Goal: Find contact information: Find contact information

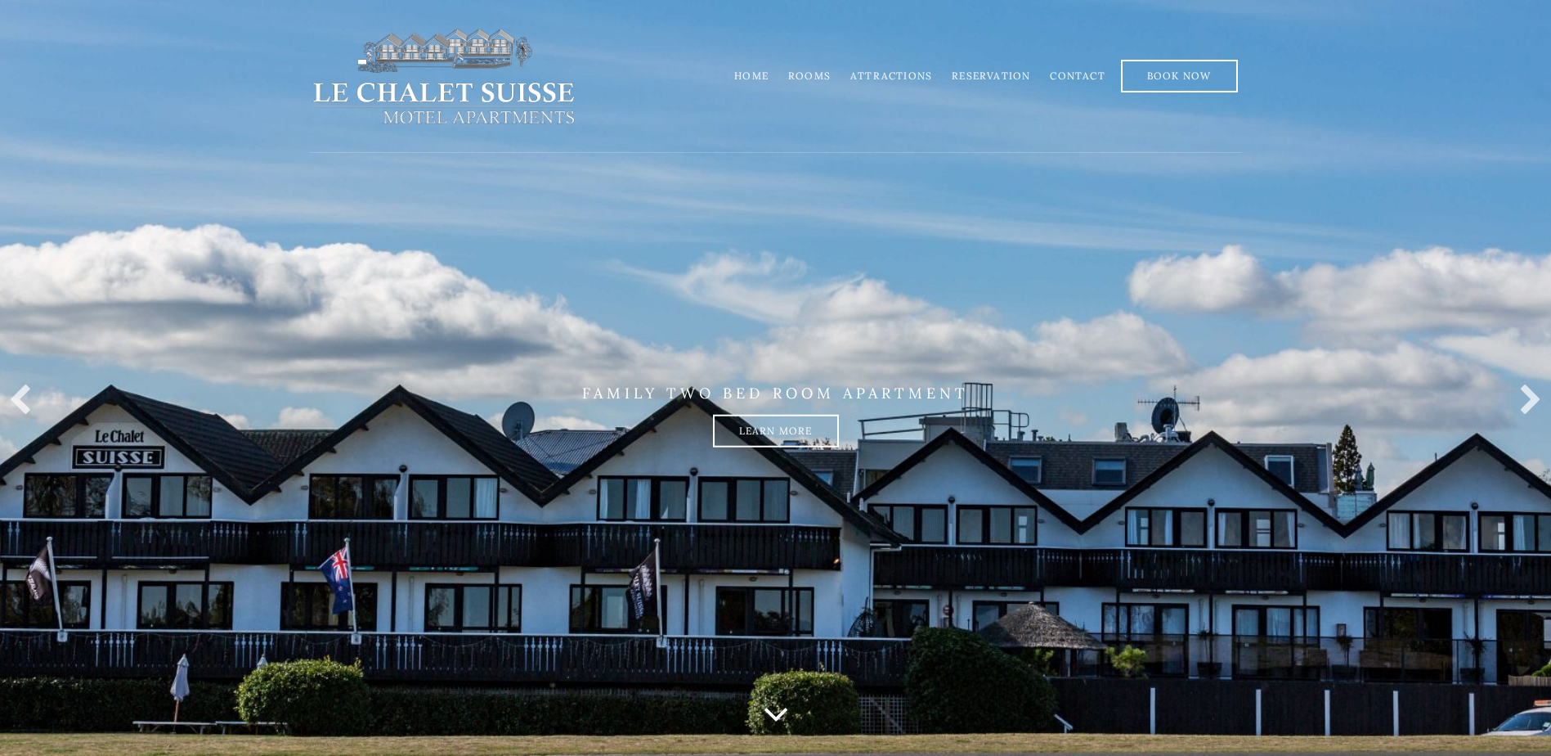
click at [1075, 76] on link "Contact" at bounding box center [1077, 76] width 55 height 12
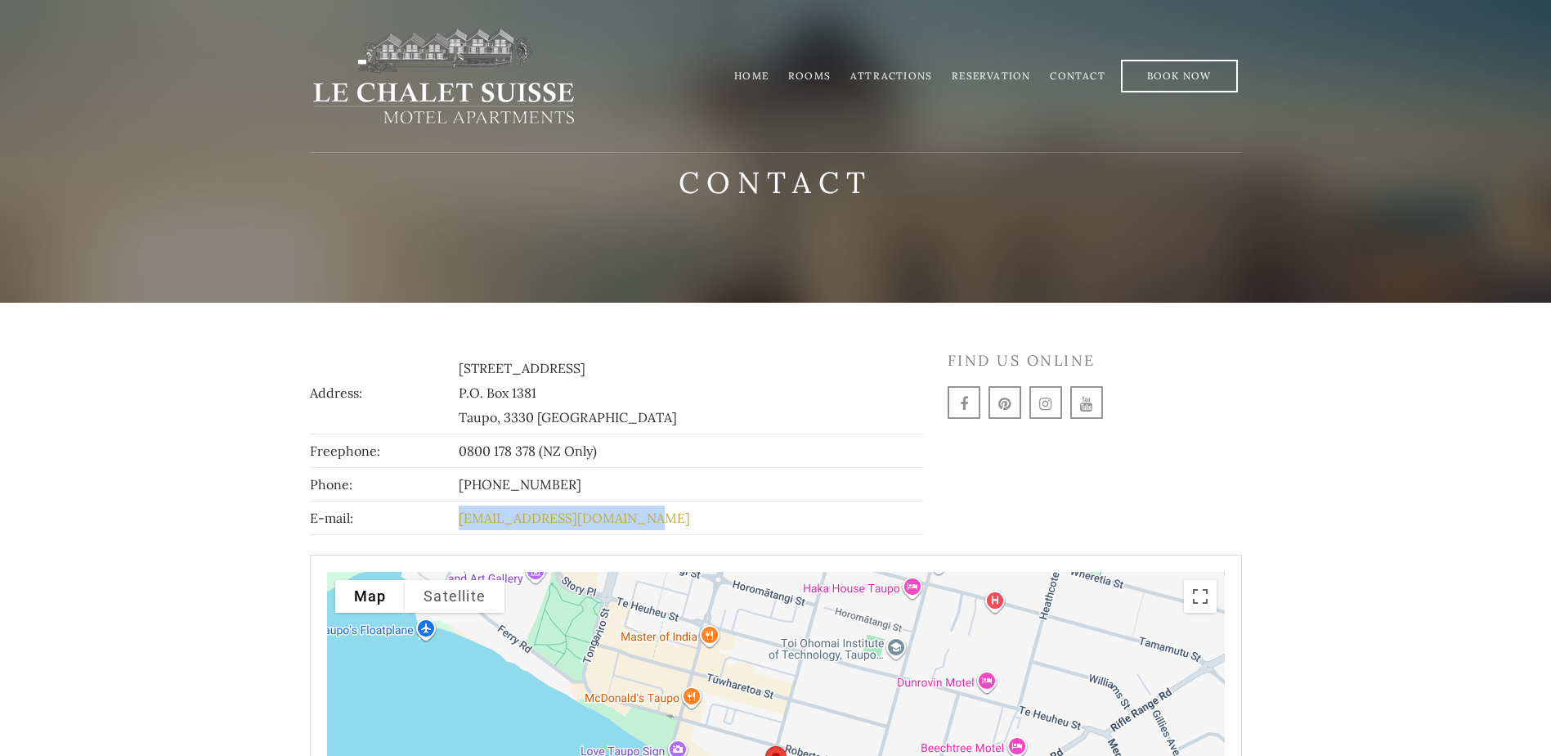
drag, startPoint x: 510, startPoint y: 520, endPoint x: 654, endPoint y: 525, distance: 144.0
click at [654, 525] on tr "E-mail: [EMAIL_ADDRESS][DOMAIN_NAME]" at bounding box center [616, 518] width 613 height 34
drag, startPoint x: 654, startPoint y: 525, endPoint x: 631, endPoint y: 513, distance: 26.7
copy tr "[EMAIL_ADDRESS][DOMAIN_NAME]"
